Goal: Use online tool/utility: Utilize a website feature to perform a specific function

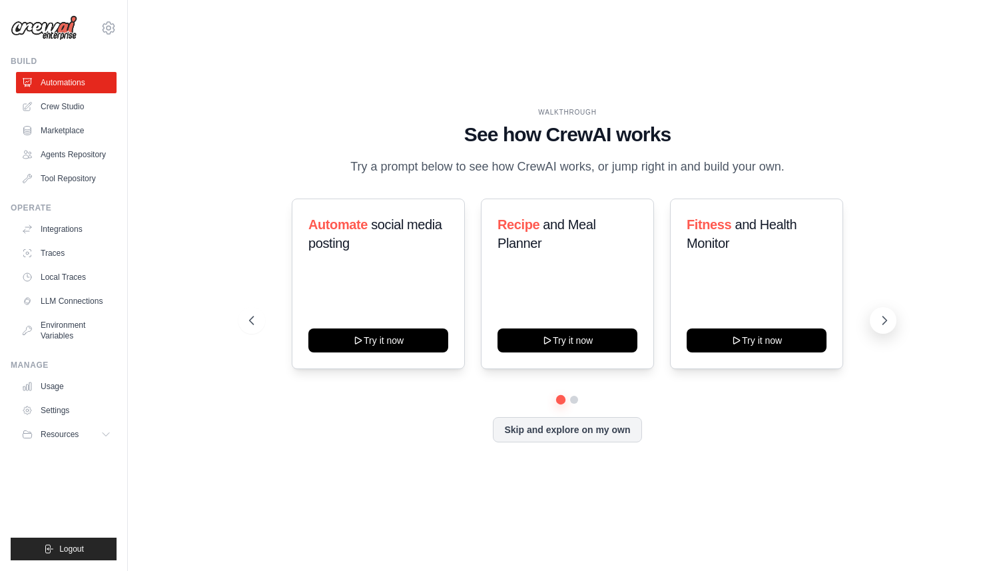
click at [883, 323] on icon at bounding box center [884, 320] width 13 height 13
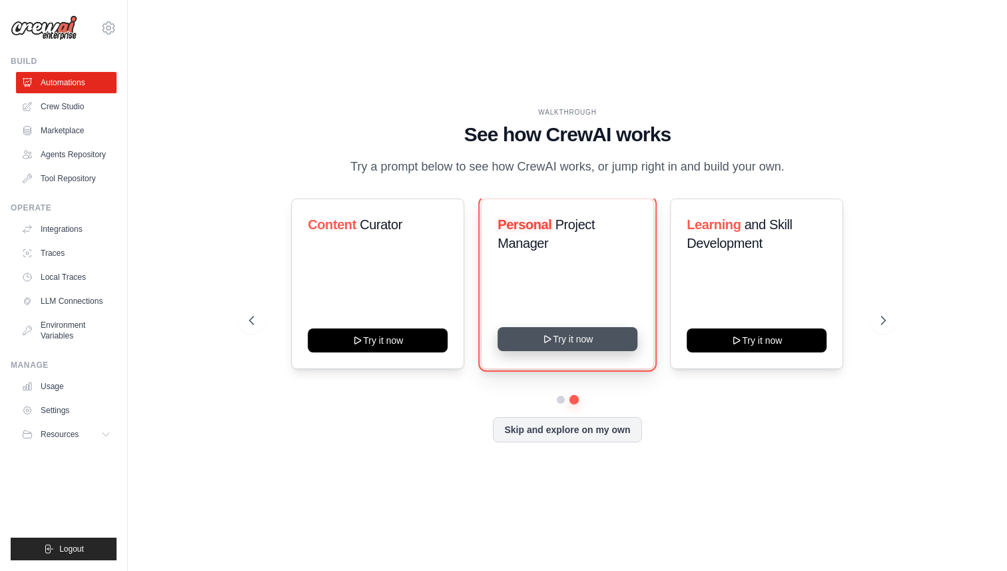
click at [596, 338] on button "Try it now" at bounding box center [568, 339] width 140 height 24
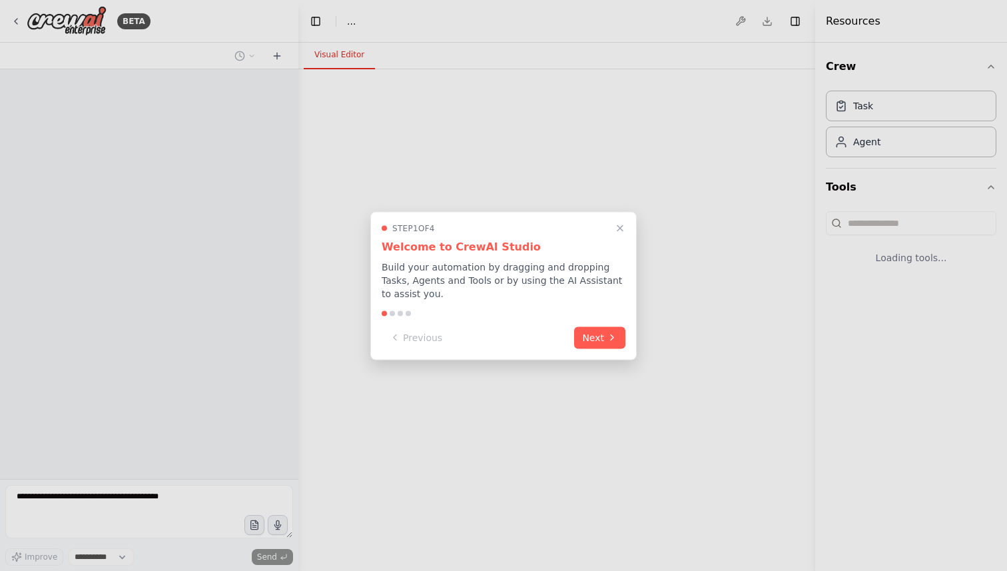
select select "****"
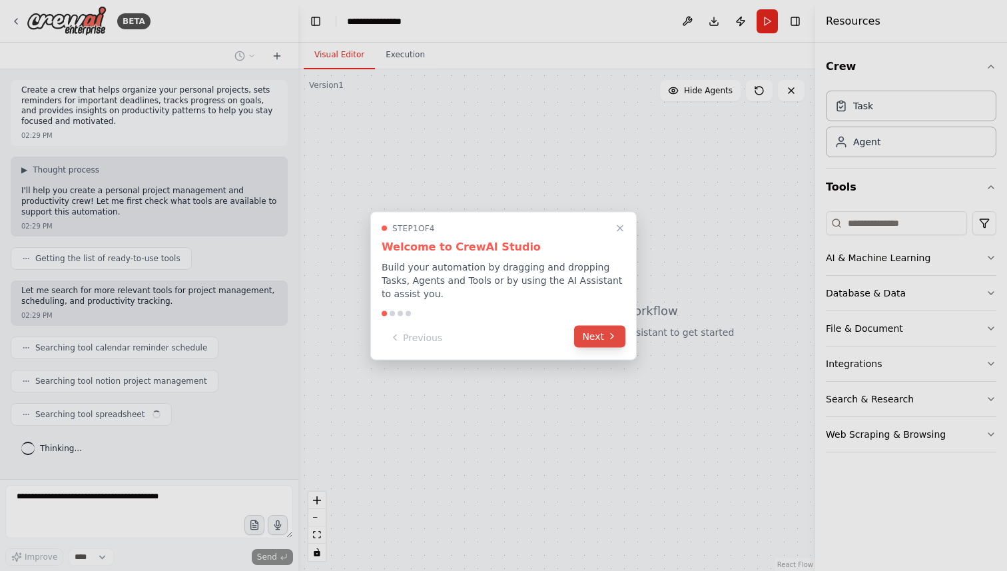
click at [598, 339] on button "Next" at bounding box center [599, 336] width 51 height 22
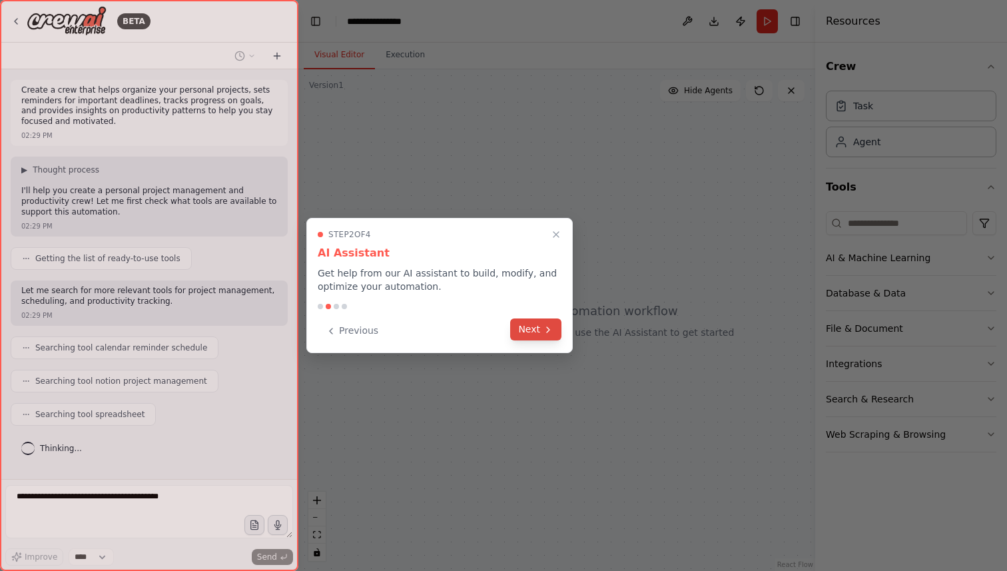
click at [552, 330] on icon at bounding box center [548, 329] width 11 height 11
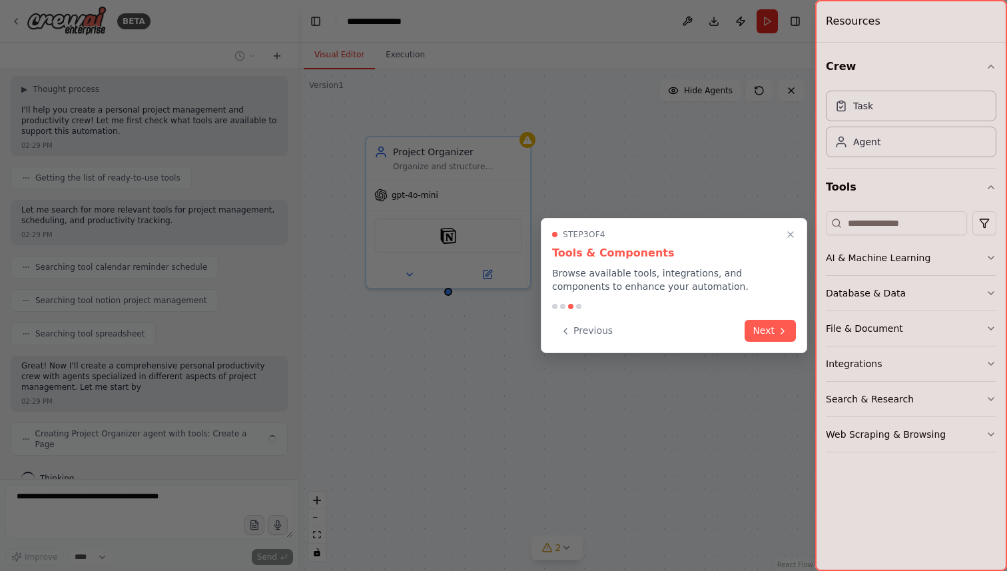
scroll to position [91, 0]
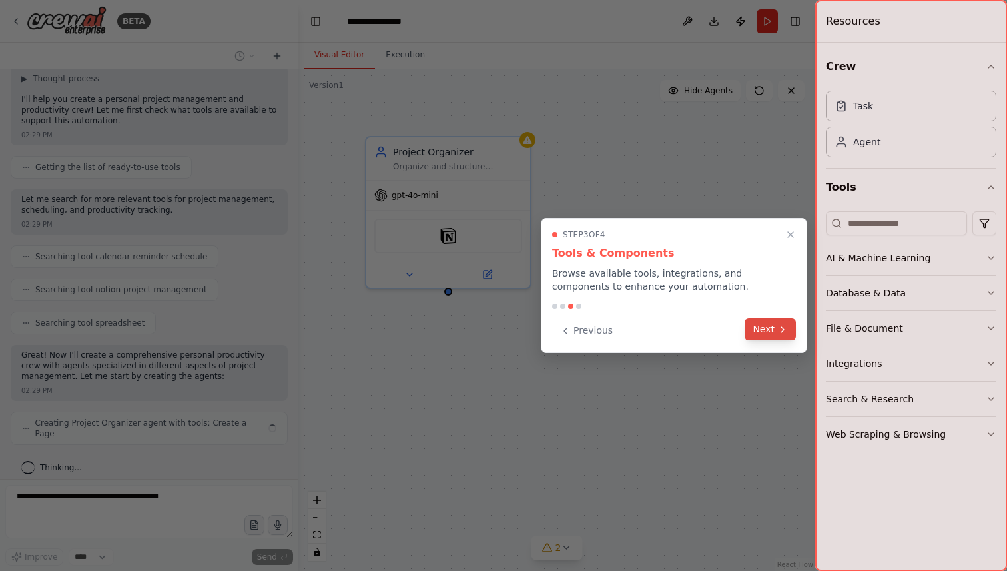
click at [773, 330] on button "Next" at bounding box center [770, 329] width 51 height 22
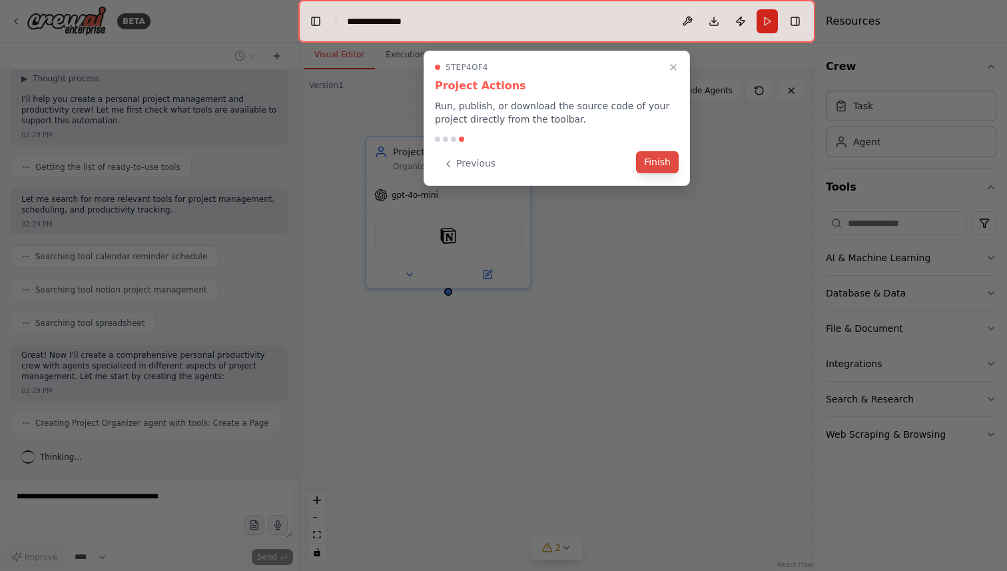
click at [662, 166] on button "Finish" at bounding box center [657, 162] width 43 height 22
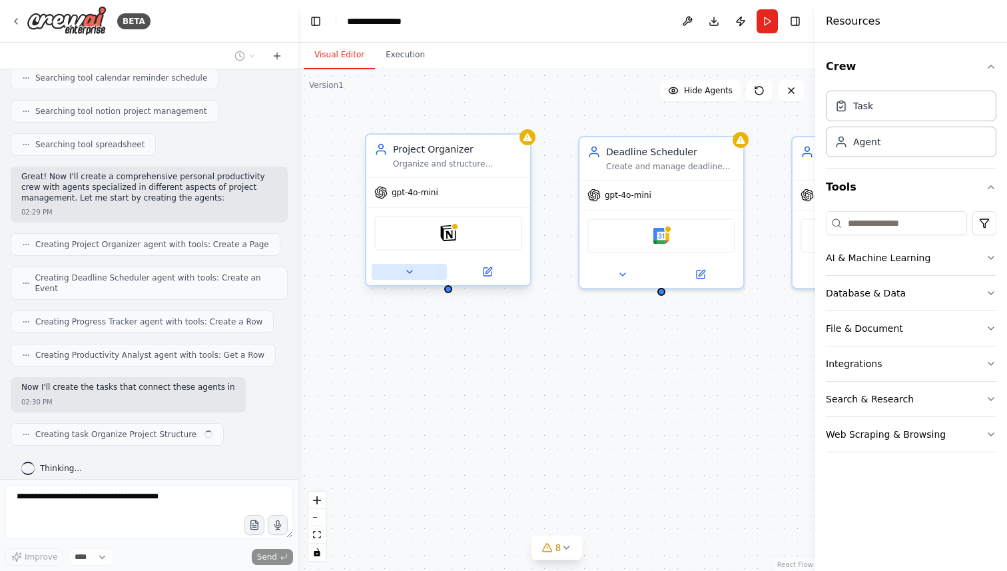
scroll to position [280, 0]
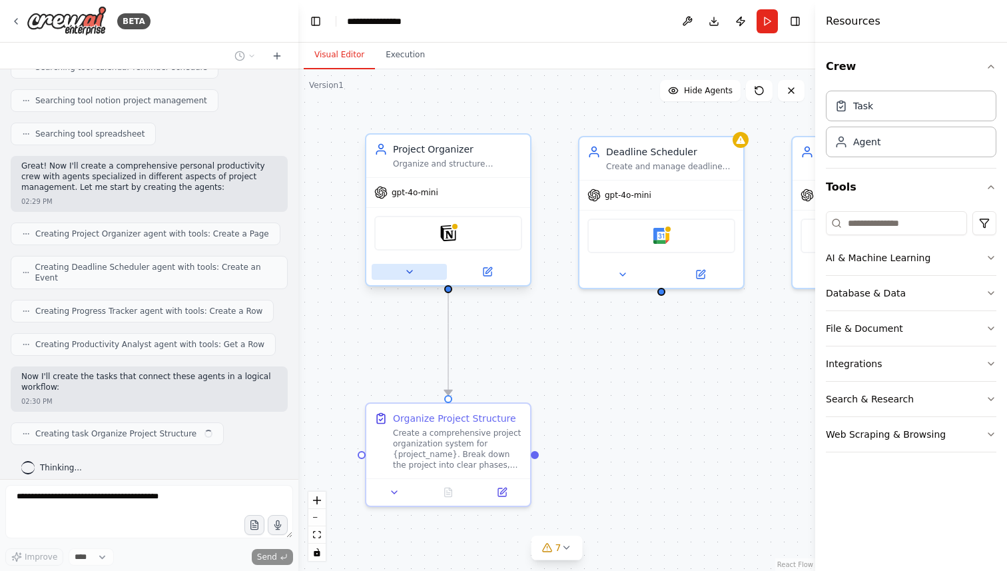
click at [411, 274] on icon at bounding box center [409, 271] width 11 height 11
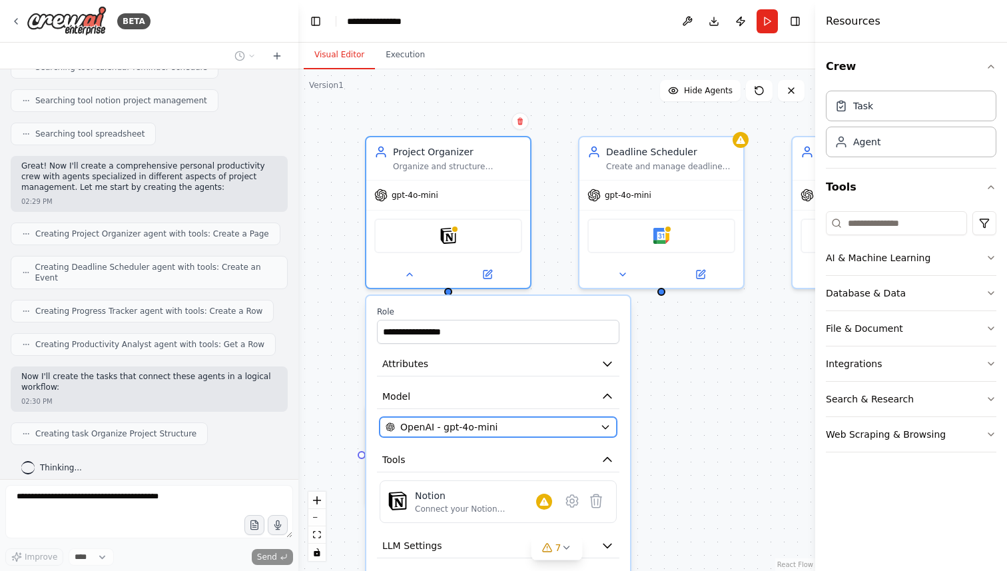
click at [446, 425] on span "OpenAI - gpt-4o-mini" at bounding box center [448, 426] width 97 height 13
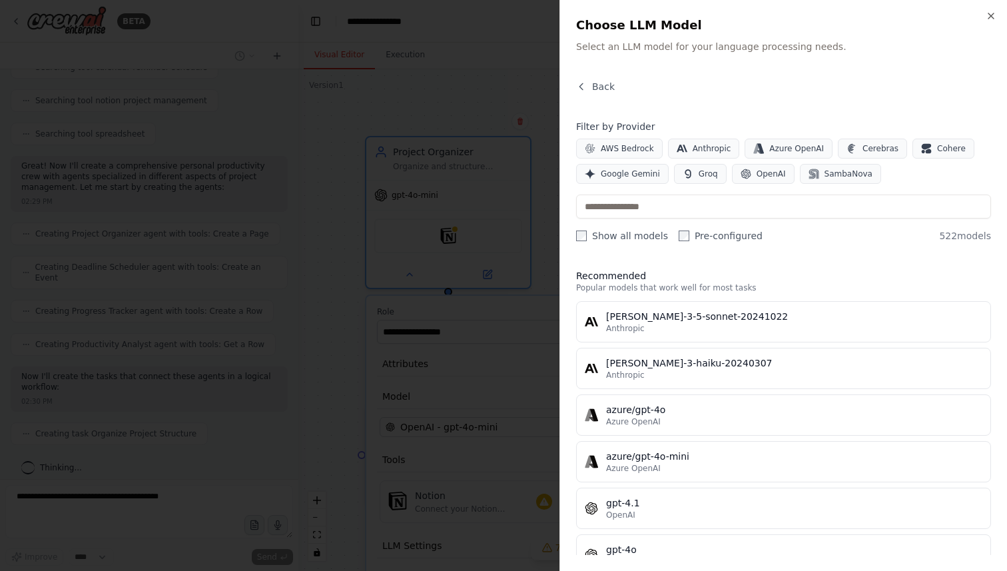
click at [623, 327] on span "Anthropic" at bounding box center [625, 328] width 39 height 11
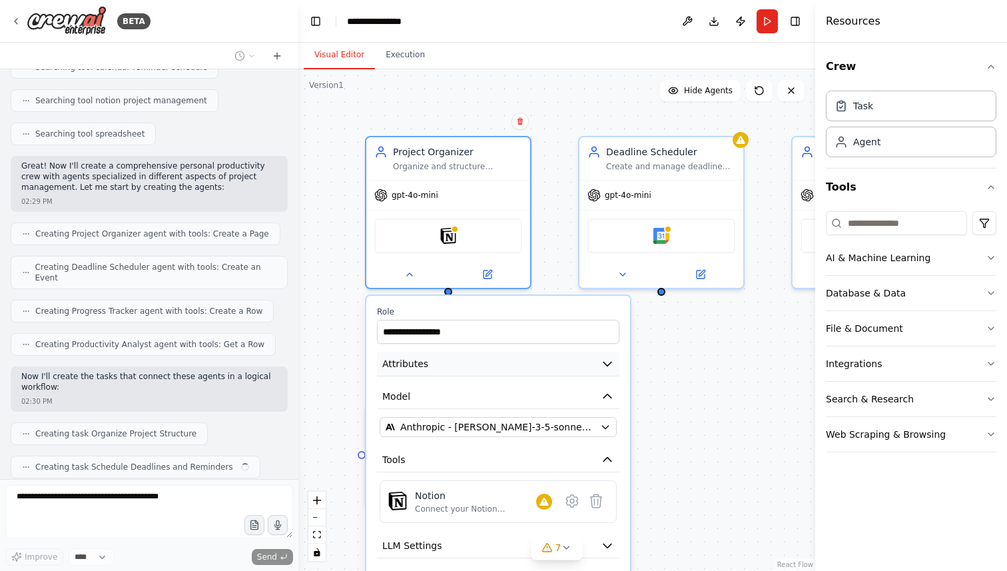
scroll to position [314, 0]
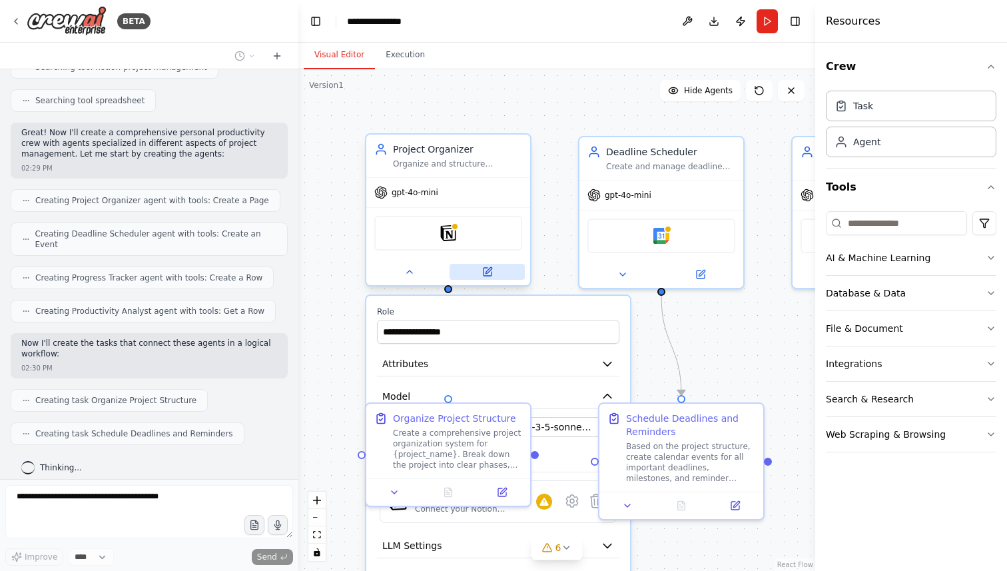
click at [492, 276] on icon at bounding box center [487, 271] width 11 height 11
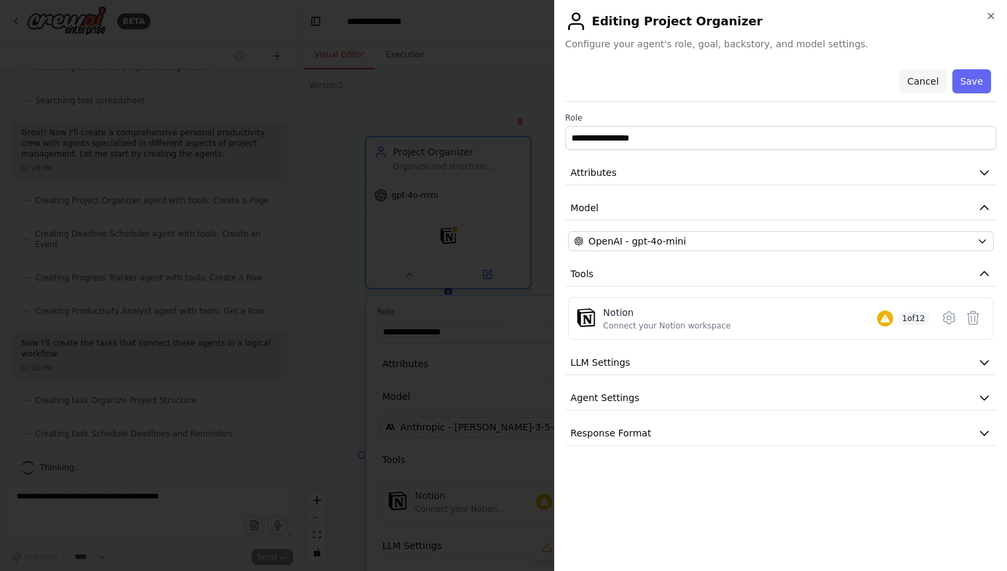
click at [922, 83] on button "Cancel" at bounding box center [922, 81] width 47 height 24
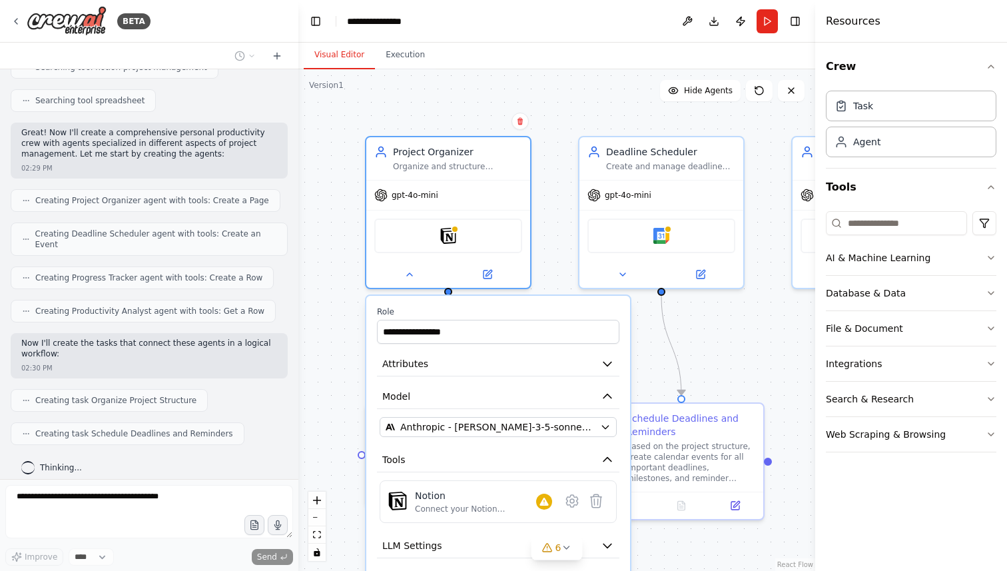
scroll to position [347, 0]
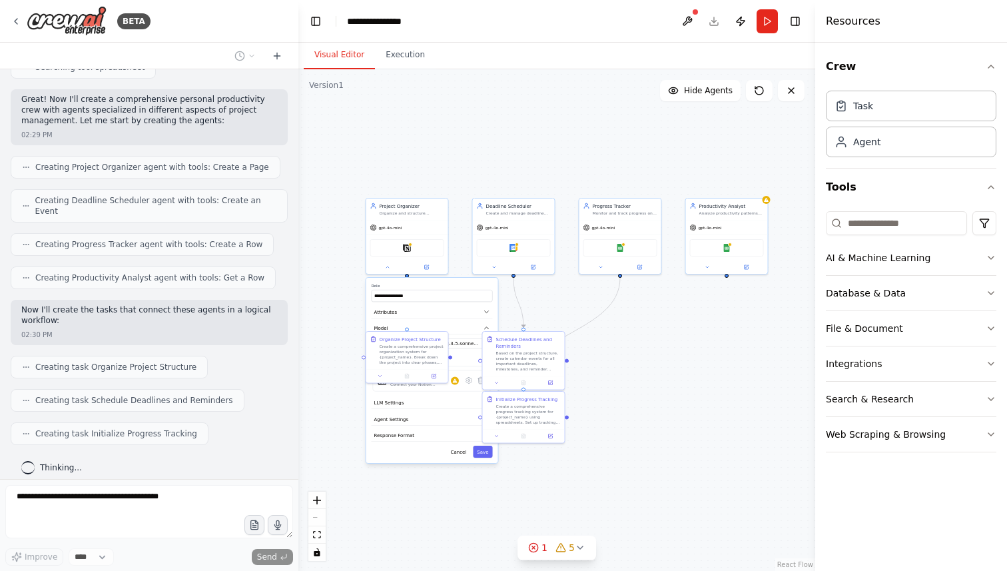
drag, startPoint x: 723, startPoint y: 312, endPoint x: 561, endPoint y: 308, distance: 161.3
click at [561, 308] on div "**********" at bounding box center [556, 320] width 517 height 502
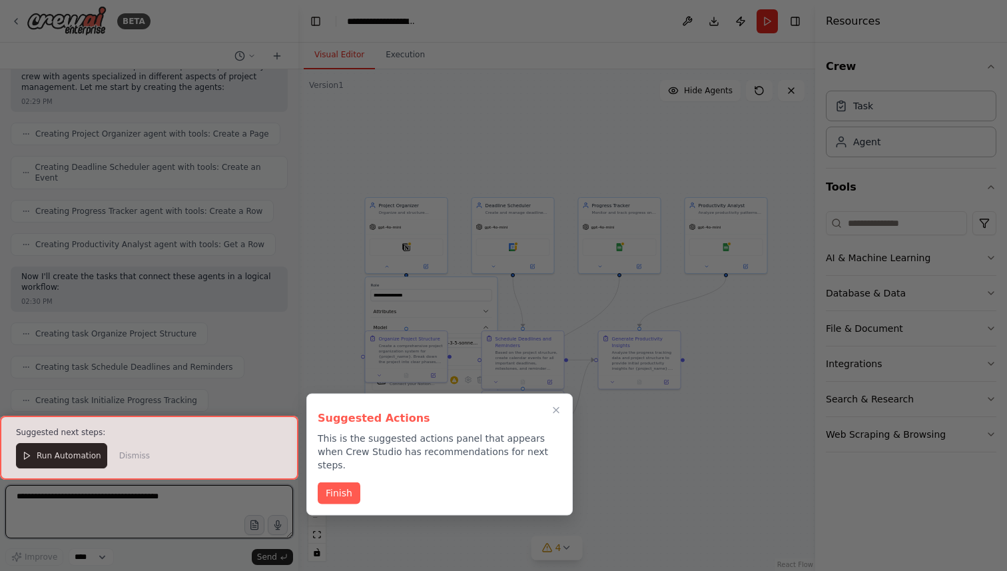
scroll to position [939, 0]
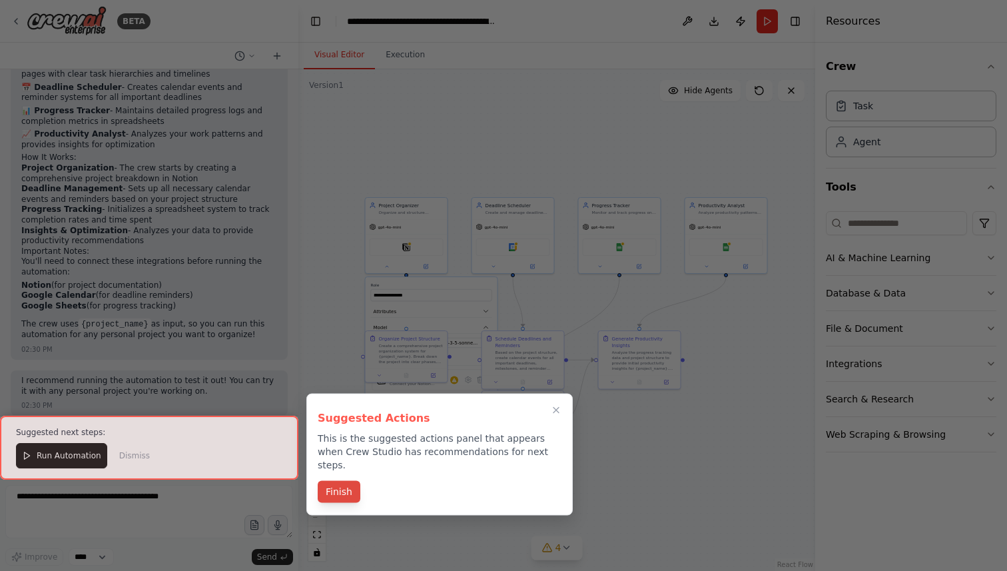
click at [342, 481] on button "Finish" at bounding box center [339, 492] width 43 height 22
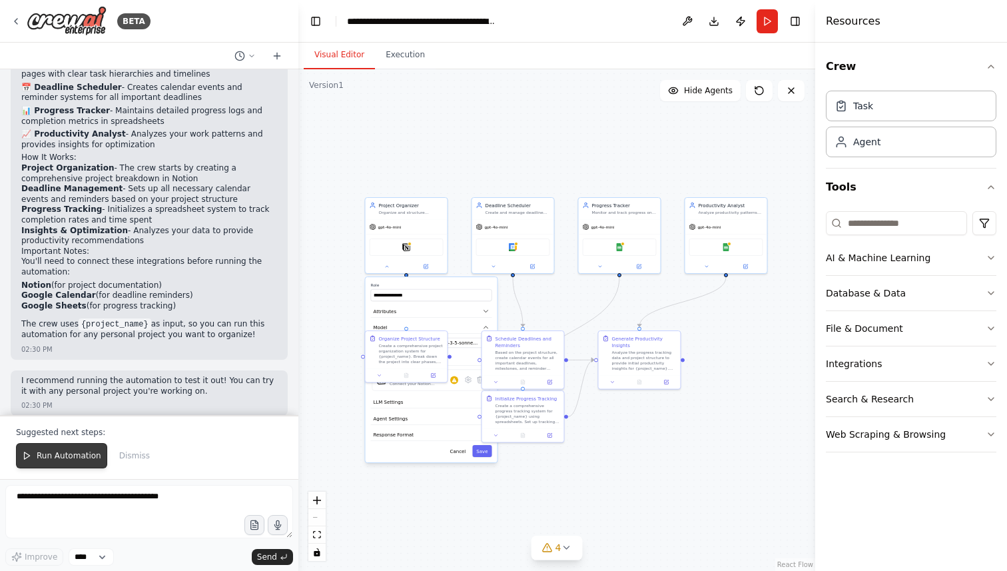
click at [68, 450] on button "Run Automation" at bounding box center [61, 455] width 91 height 25
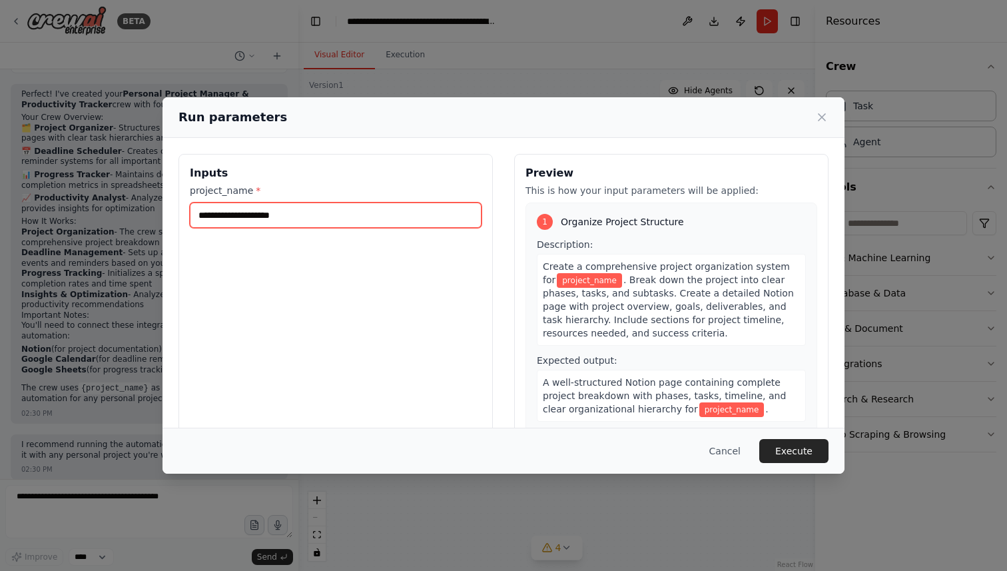
click at [431, 226] on input "project_name *" at bounding box center [336, 214] width 292 height 25
drag, startPoint x: 396, startPoint y: 218, endPoint x: 404, endPoint y: 174, distance: 44.8
click at [405, 174] on div "**********" at bounding box center [336, 312] width 314 height 316
type input "**********"
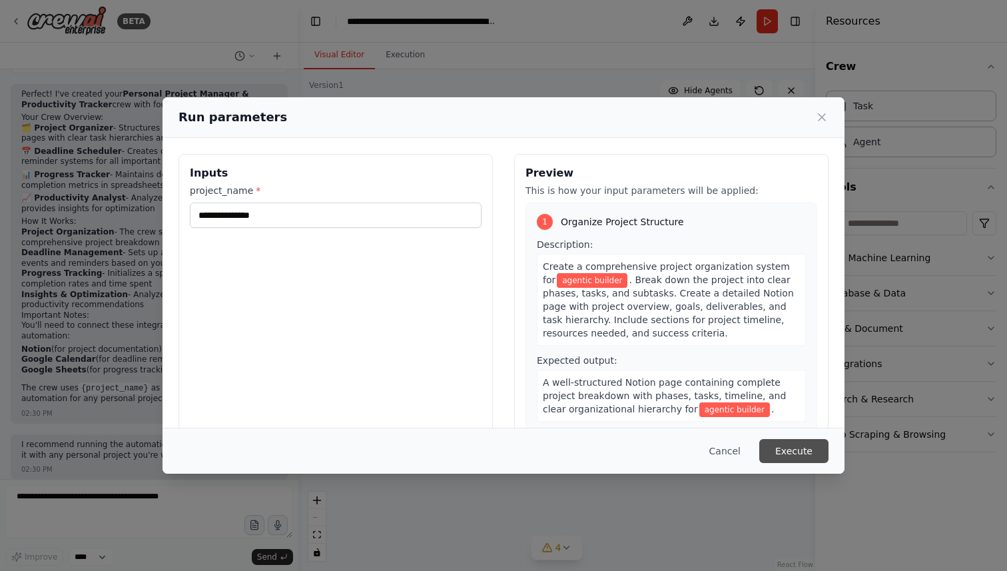
click at [811, 456] on button "Execute" at bounding box center [793, 451] width 69 height 24
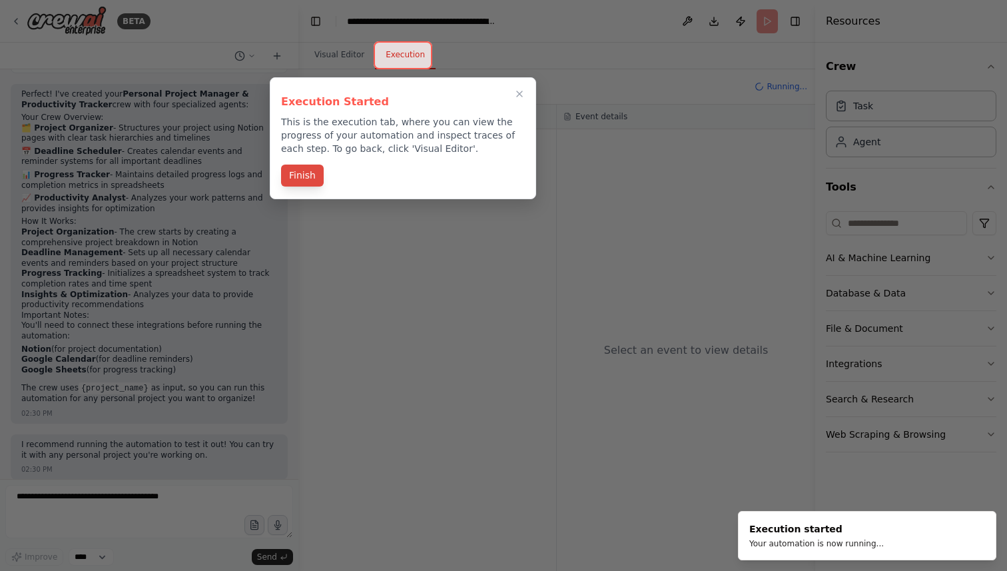
click at [311, 173] on button "Finish" at bounding box center [302, 176] width 43 height 22
